Goal: Register for event/course

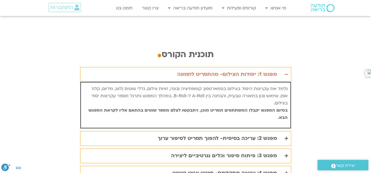
scroll to position [1092, 0]
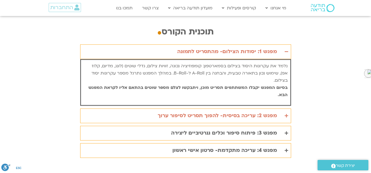
click at [285, 114] on icon "Accordion. Open links with Enter or Space, close with Escape, and navigate with…" at bounding box center [285, 116] width 3 height 4
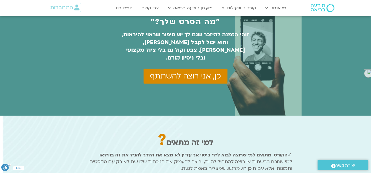
scroll to position [344, 0]
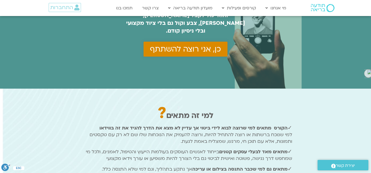
click at [185, 45] on span "כן, אני רוצה להשתתף" at bounding box center [185, 49] width 71 height 9
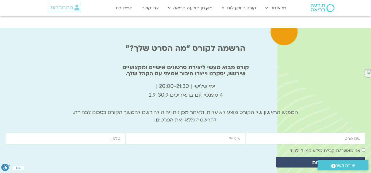
scroll to position [1771, 0]
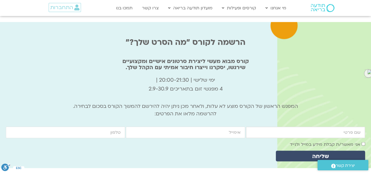
click at [310, 127] on input "firstname" at bounding box center [305, 132] width 119 height 11
type input "[PERSON_NAME]"
click at [230, 127] on input "email" at bounding box center [185, 132] width 119 height 11
type input "[EMAIL_ADDRESS][DOMAIN_NAME]"
click at [108, 127] on input "cellphone" at bounding box center [65, 132] width 119 height 11
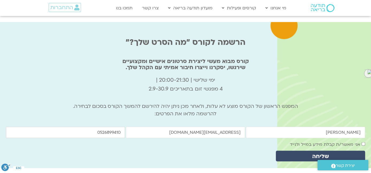
type input "0526899410"
click at [318, 153] on span "שליחה" at bounding box center [320, 156] width 17 height 6
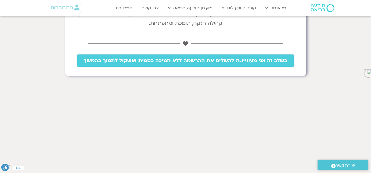
scroll to position [187, 0]
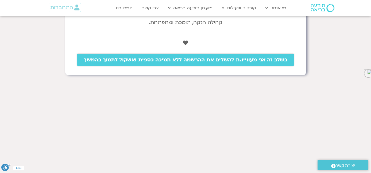
click at [198, 58] on span "בשלב זה אני מעוניינ.ת להשלים את ההרשמה ללא תמיכה כספית ואשקול לתמוך בהמשך" at bounding box center [186, 60] width 204 height 6
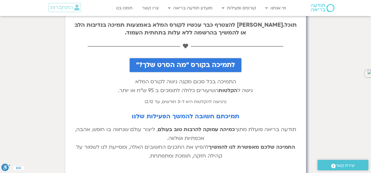
scroll to position [0, 0]
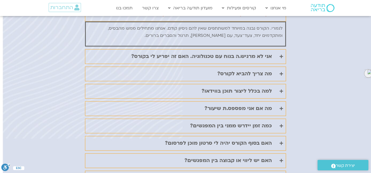
scroll to position [1294, 0]
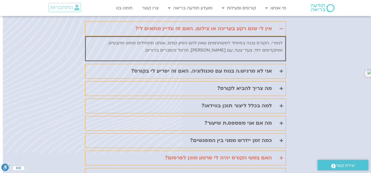
click at [281, 156] on icon "Accordion. Open links with Enter or Space, close with Escape, and navigate with…" at bounding box center [280, 158] width 3 height 4
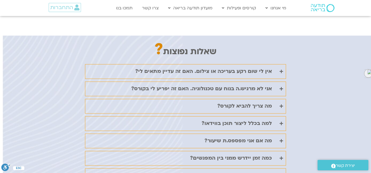
scroll to position [1213, 0]
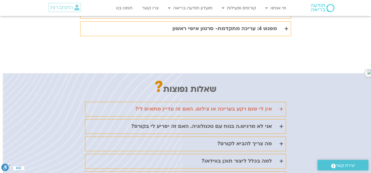
click at [281, 107] on icon "Accordion. Open links with Enter or Space, close with Escape, and navigate with…" at bounding box center [280, 109] width 3 height 4
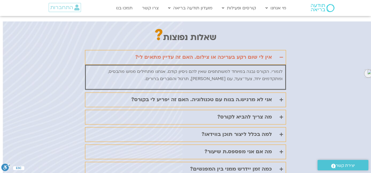
scroll to position [1267, 0]
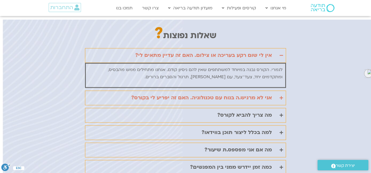
click at [280, 96] on icon "Accordion. Open links with Enter or Space, close with Escape, and navigate with…" at bounding box center [280, 98] width 3 height 4
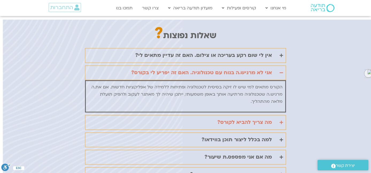
click at [280, 120] on icon "Accordion. Open links with Enter or Space, close with Escape, and navigate with…" at bounding box center [280, 122] width 3 height 4
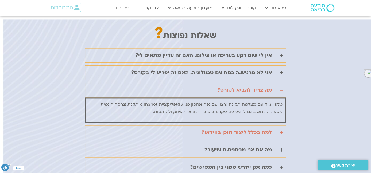
click at [281, 131] on icon "Accordion. Open links with Enter or Space, close with Escape, and navigate with…" at bounding box center [280, 133] width 3 height 4
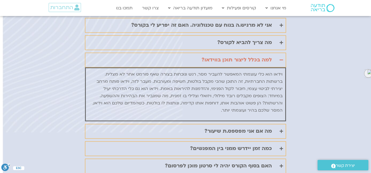
scroll to position [1320, 0]
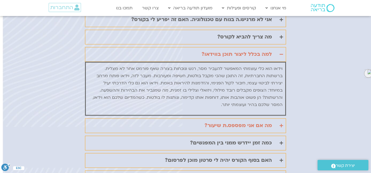
click at [280, 124] on icon "Accordion. Open links with Enter or Space, close with Escape, and navigate with…" at bounding box center [280, 126] width 3 height 4
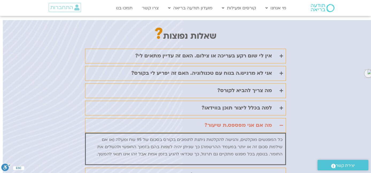
scroll to position [1240, 0]
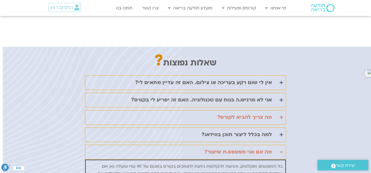
click at [279, 115] on icon "Accordion. Open links with Enter or Space, close with Escape, and navigate with…" at bounding box center [280, 117] width 3 height 4
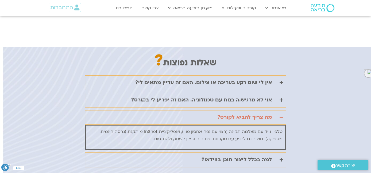
click at [279, 115] on icon "Accordion. Open links with Enter or Space, close with Escape, and navigate with…" at bounding box center [280, 117] width 3 height 4
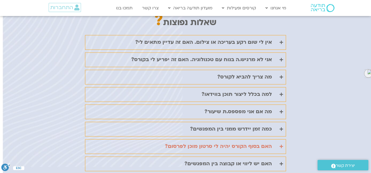
scroll to position [1293, 0]
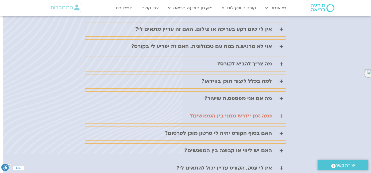
click at [280, 114] on icon "Accordion. Open links with Enter or Space, close with Escape, and navigate with…" at bounding box center [280, 116] width 3 height 4
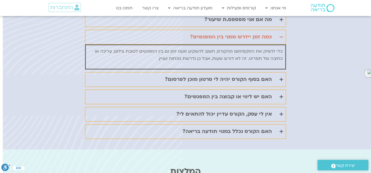
scroll to position [1373, 0]
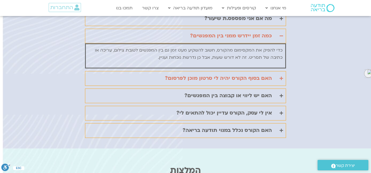
click at [280, 76] on icon "Accordion. Open links with Enter or Space, close with Escape, and navigate with…" at bounding box center [280, 78] width 3 height 4
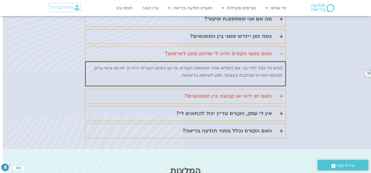
click at [281, 94] on icon "Accordion. Open links with Enter or Space, close with Escape, and navigate with…" at bounding box center [280, 96] width 3 height 4
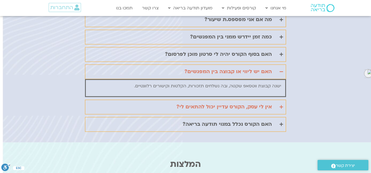
click at [281, 105] on icon "Accordion. Open links with Enter or Space, close with Escape, and navigate with…" at bounding box center [280, 107] width 3 height 4
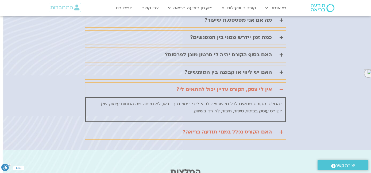
click at [280, 130] on icon "Accordion. Open links with Enter or Space, close with Escape, and navigate with…" at bounding box center [280, 132] width 3 height 4
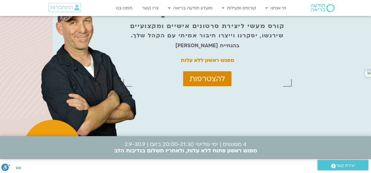
scroll to position [0, 0]
